Goal: Task Accomplishment & Management: Complete application form

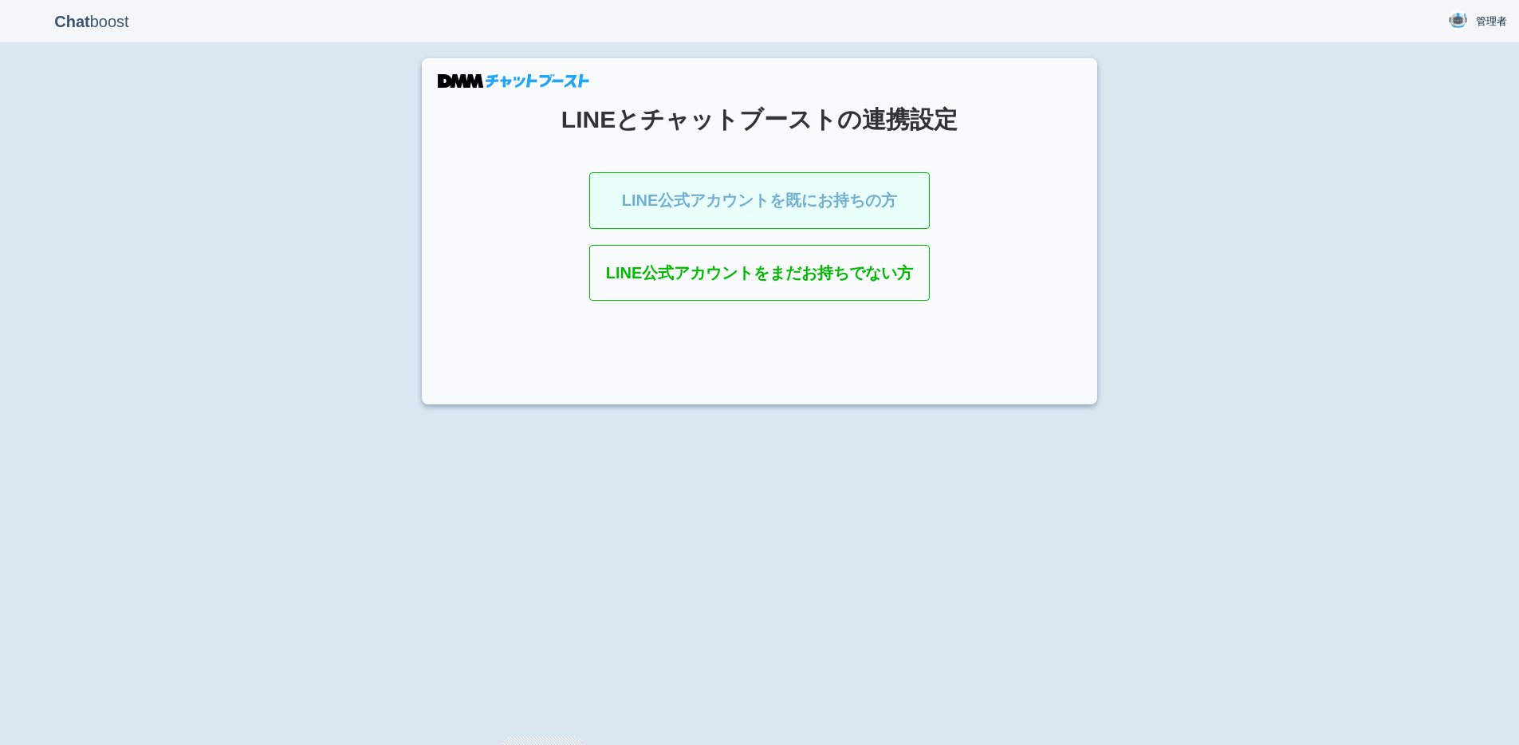
click at [752, 214] on link "LINE公式アカウントを既にお持ちの方" at bounding box center [759, 200] width 341 height 57
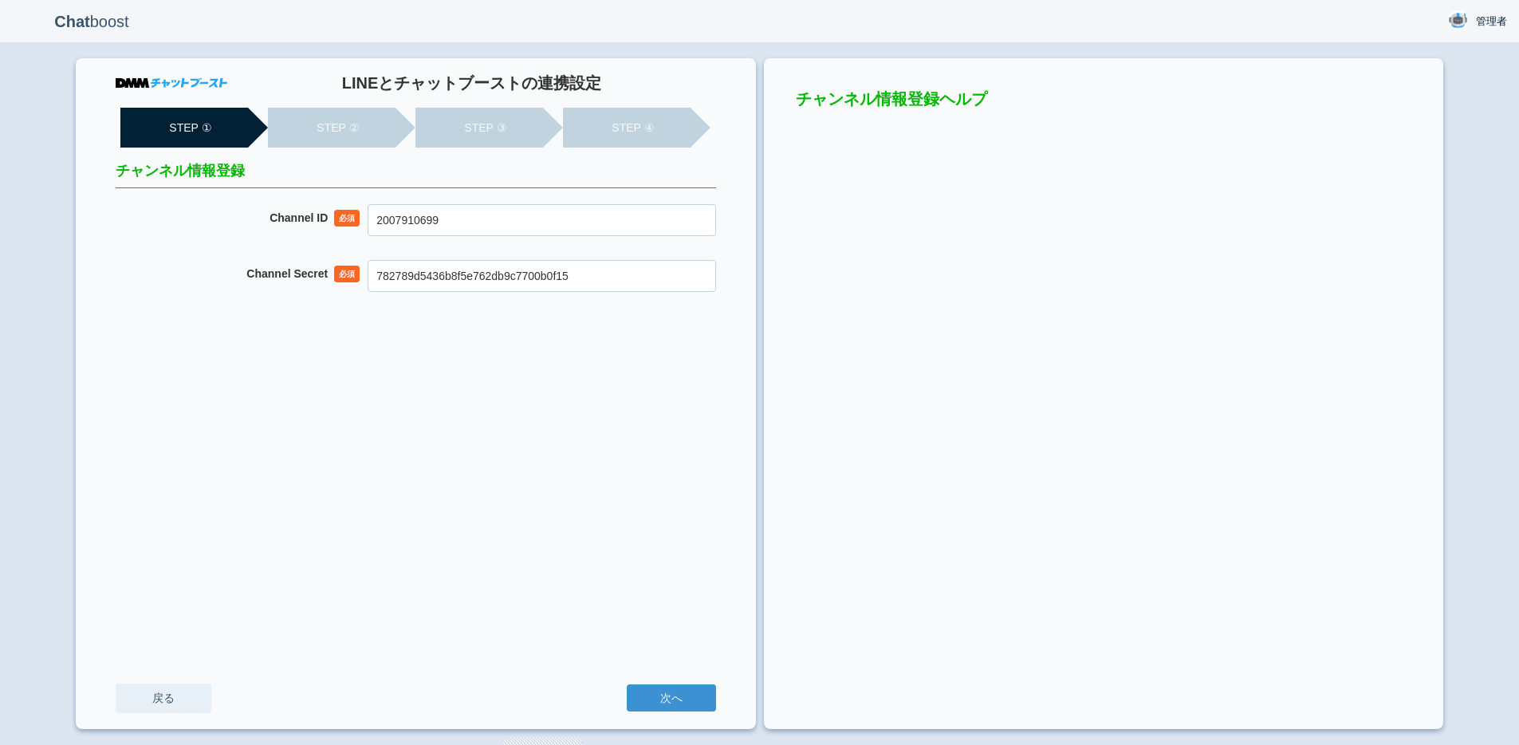
click at [153, 692] on link "戻る" at bounding box center [164, 699] width 96 height 30
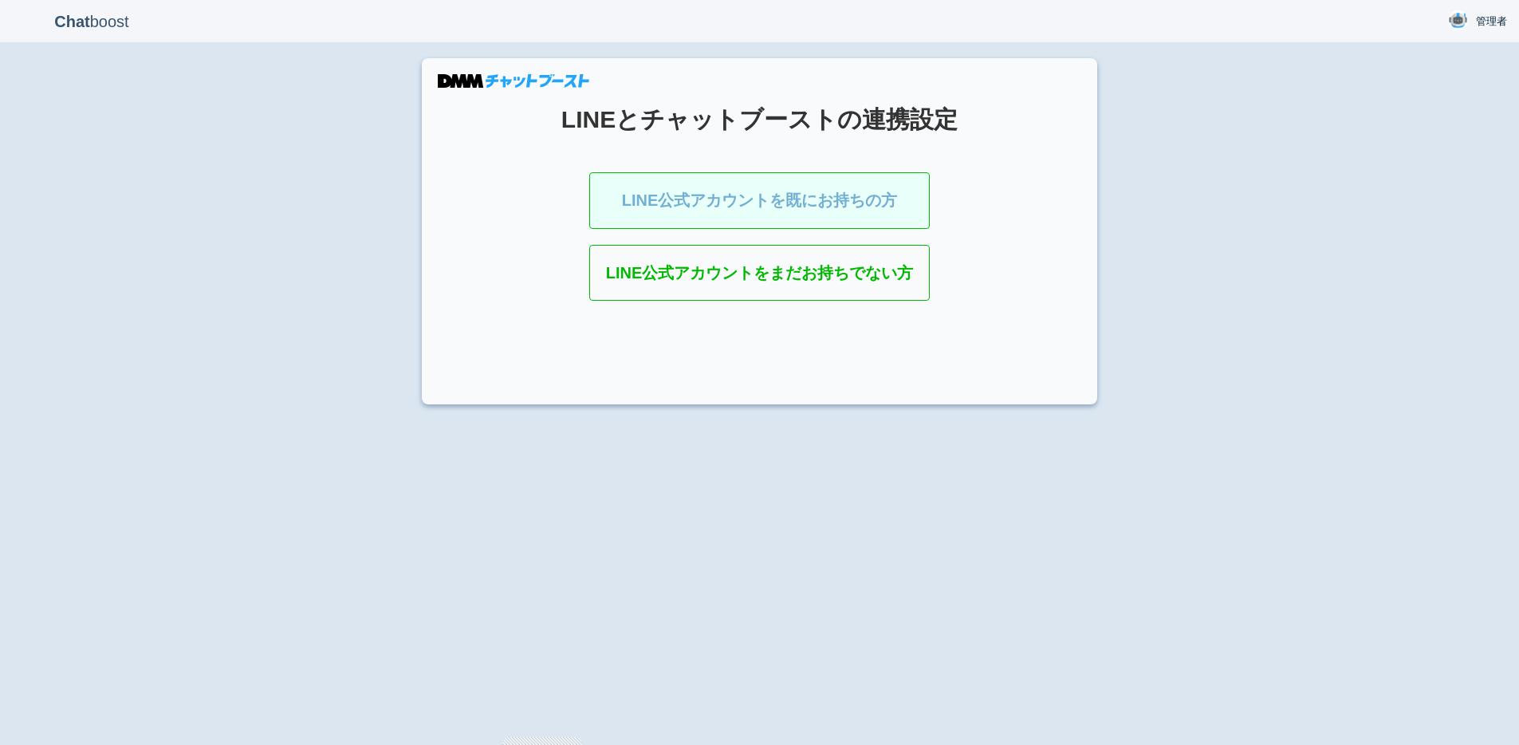
click at [807, 211] on link "LINE公式アカウントを既にお持ちの方" at bounding box center [759, 200] width 341 height 57
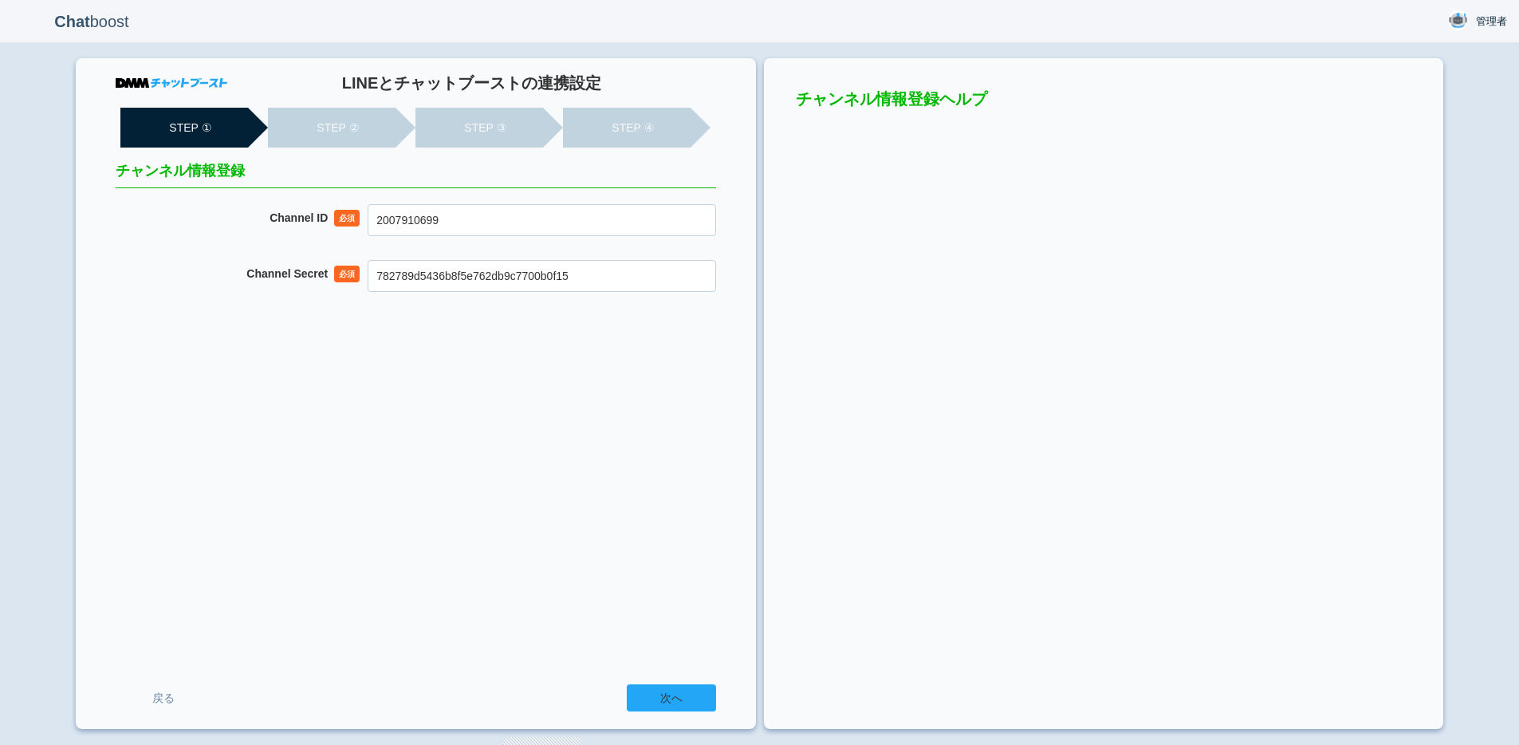
click at [668, 689] on input "次へ" at bounding box center [671, 697] width 89 height 27
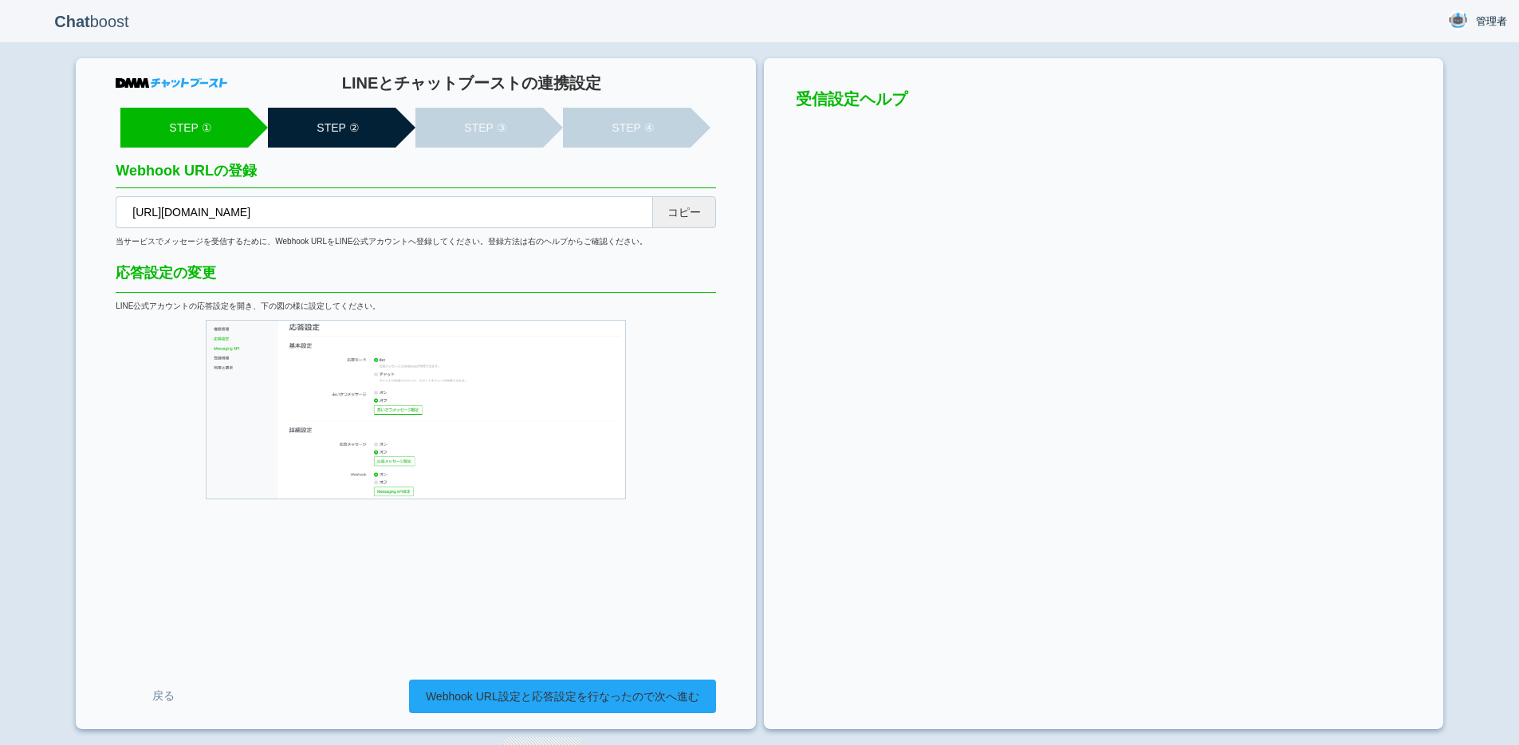
click at [671, 688] on link "Webhook URL設定と応答設定を行なったので次へ進む" at bounding box center [562, 696] width 307 height 33
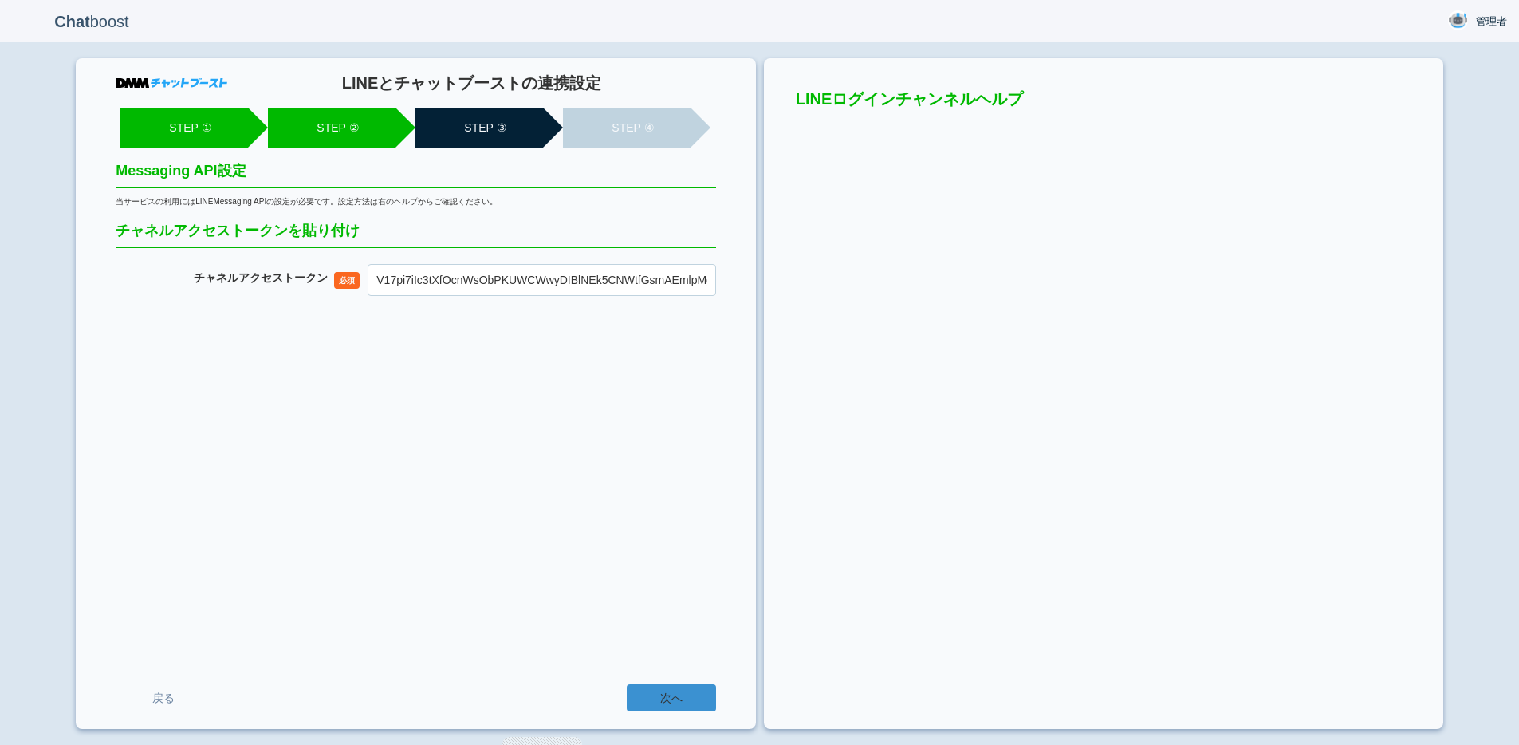
click at [671, 688] on input "次へ" at bounding box center [671, 697] width 89 height 27
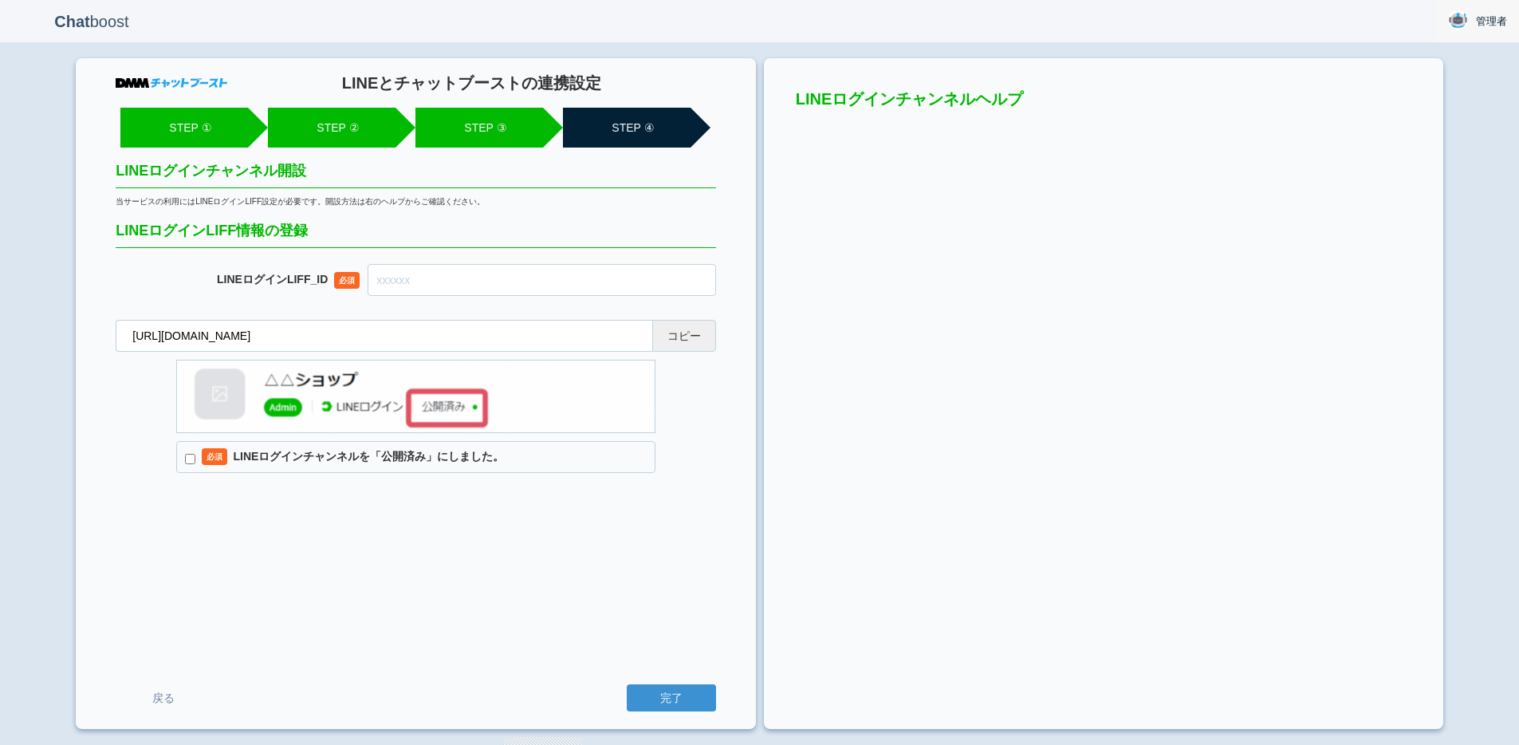
click at [1500, 26] on span "管理者" at bounding box center [1491, 22] width 31 height 16
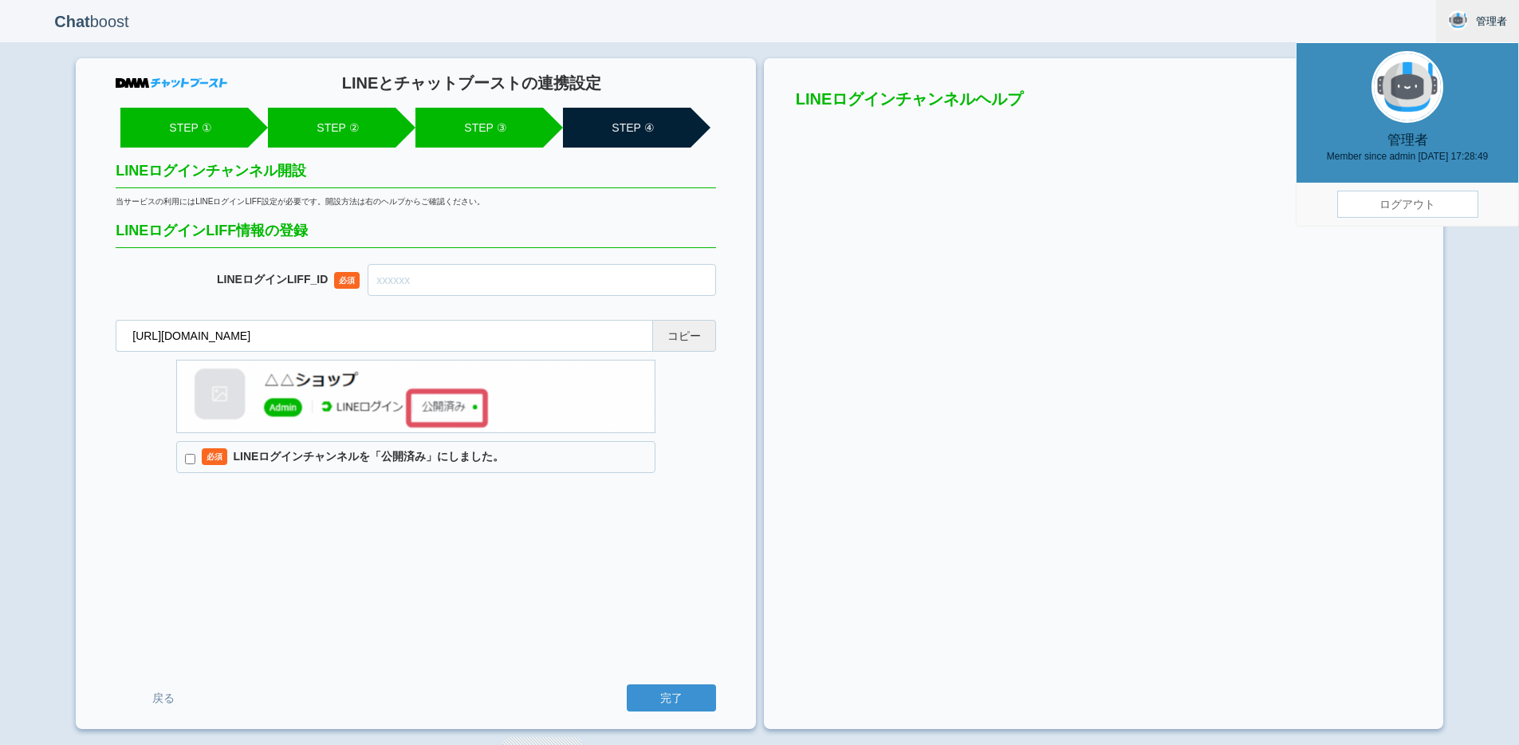
click at [1377, 201] on link "ログアウト" at bounding box center [1407, 204] width 141 height 27
